Goal: Task Accomplishment & Management: Manage account settings

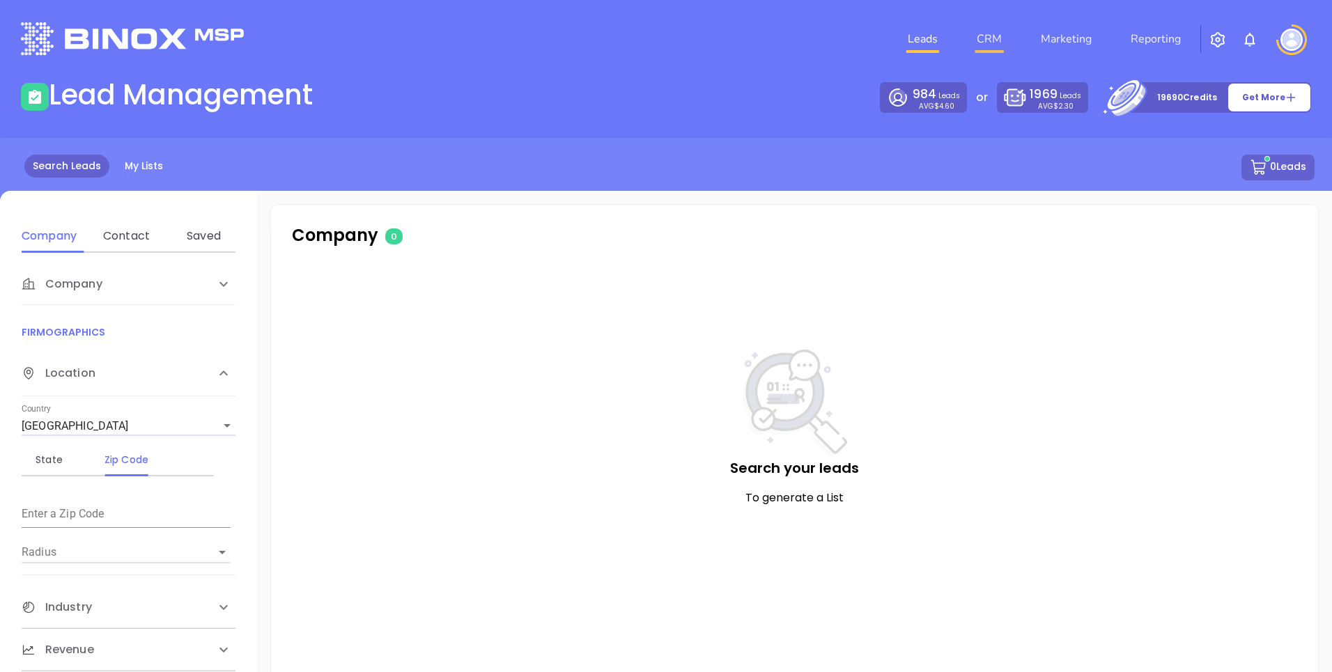
click at [994, 39] on link "CRM" at bounding box center [989, 39] width 36 height 28
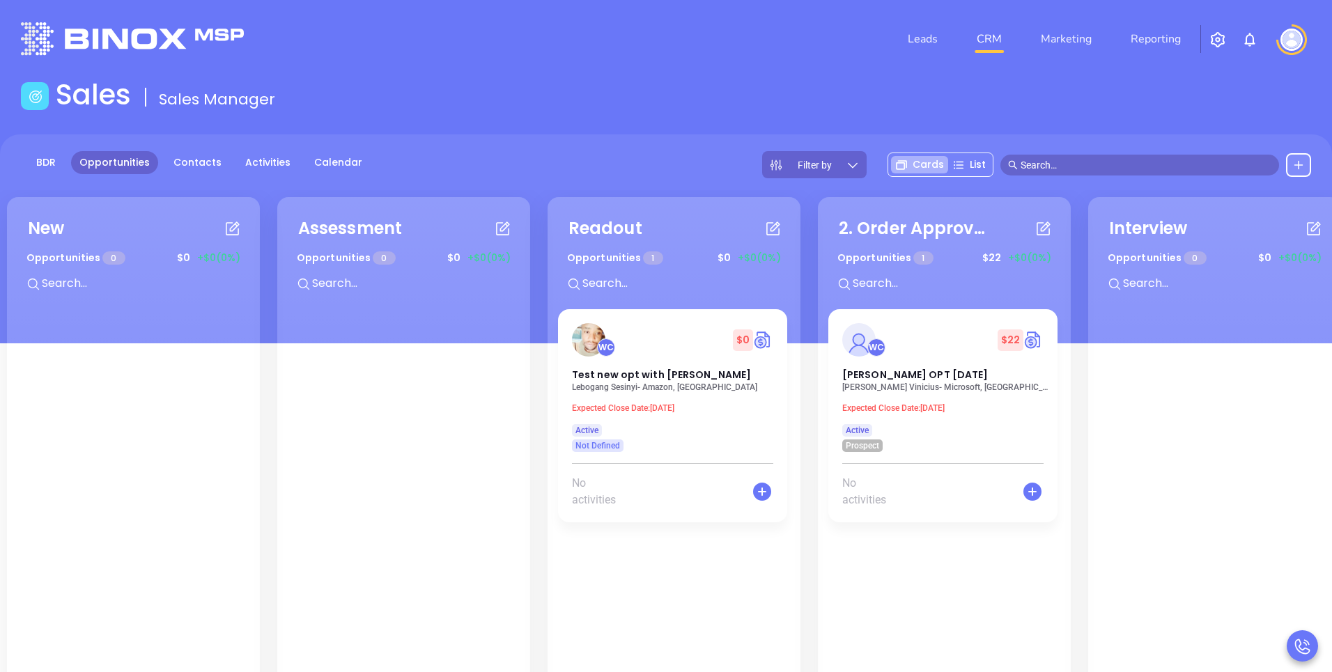
click at [1308, 42] on div at bounding box center [1291, 39] width 39 height 31
click at [1284, 45] on img at bounding box center [1291, 40] width 22 height 22
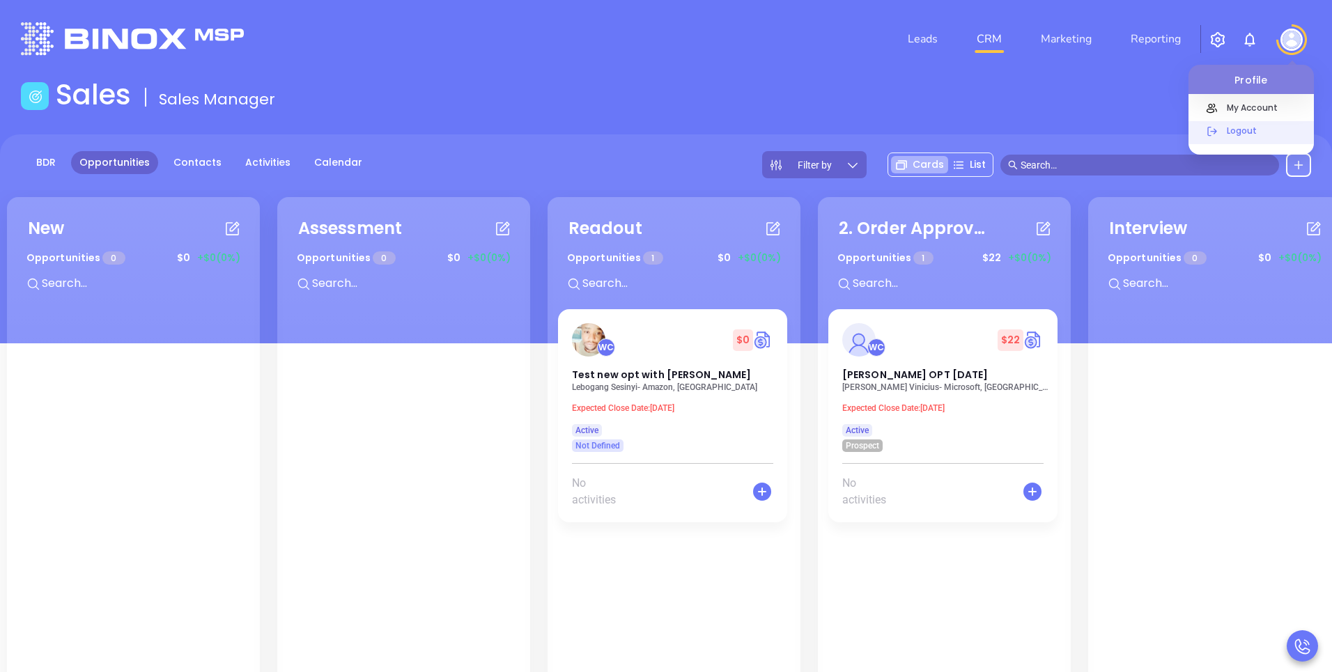
click at [1220, 134] on p "Logout" at bounding box center [1267, 130] width 94 height 15
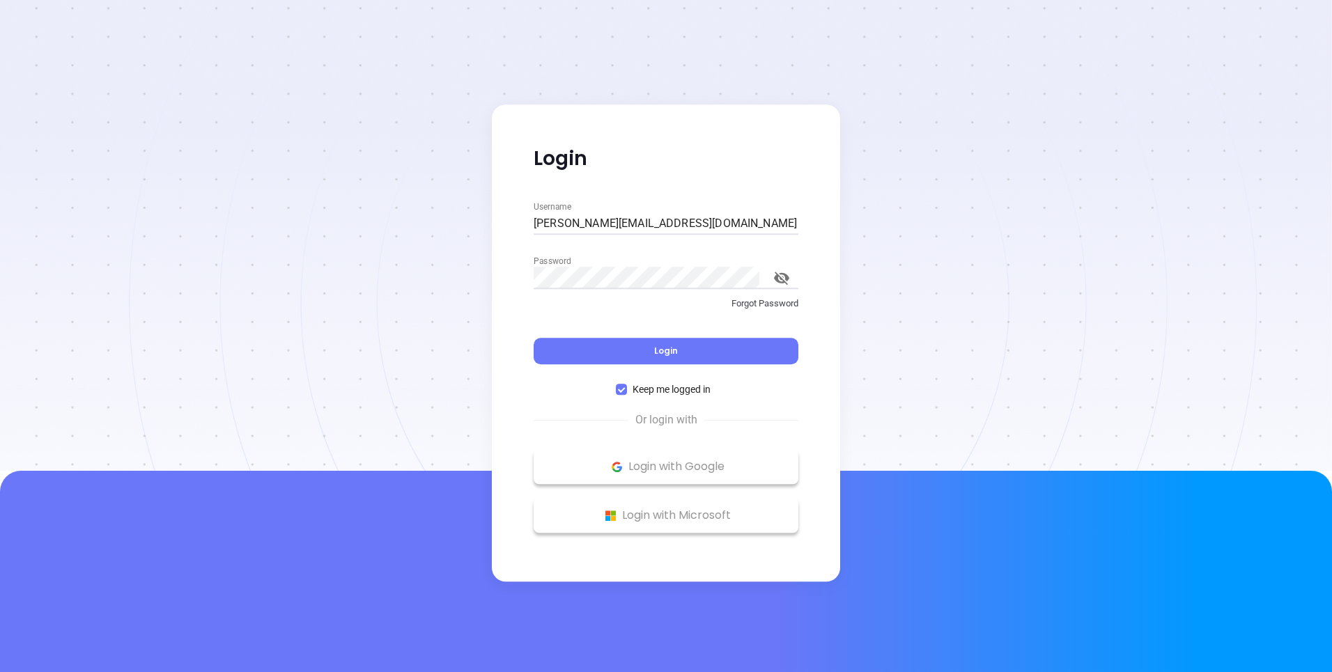
click at [651, 220] on input "[PERSON_NAME][EMAIL_ADDRESS][DOMAIN_NAME]" at bounding box center [666, 223] width 265 height 22
type input "[PERSON_NAME][EMAIL_ADDRESS][PERSON_NAME][DOMAIN_NAME]"
click at [587, 352] on button "Login" at bounding box center [666, 351] width 265 height 26
